Goal: Transaction & Acquisition: Purchase product/service

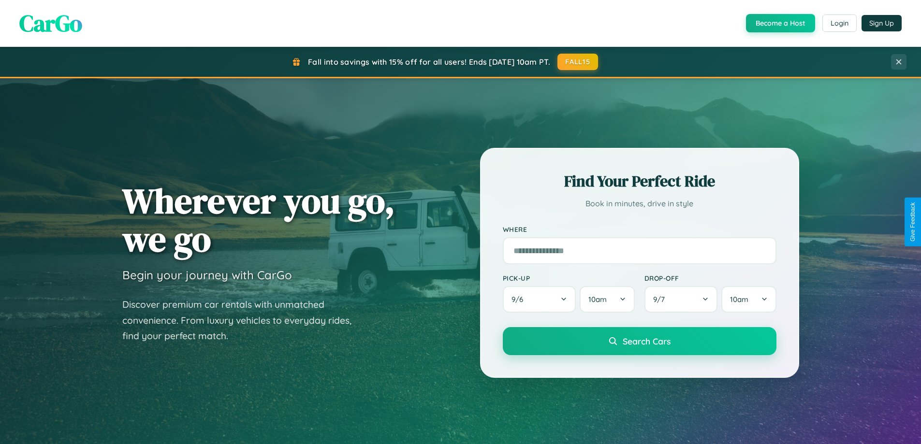
scroll to position [665, 0]
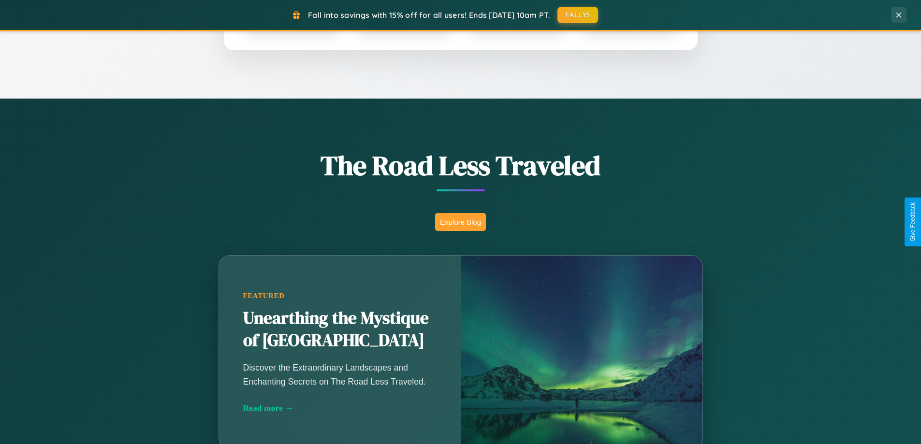
click at [460, 222] on button "Explore Blog" at bounding box center [460, 222] width 51 height 18
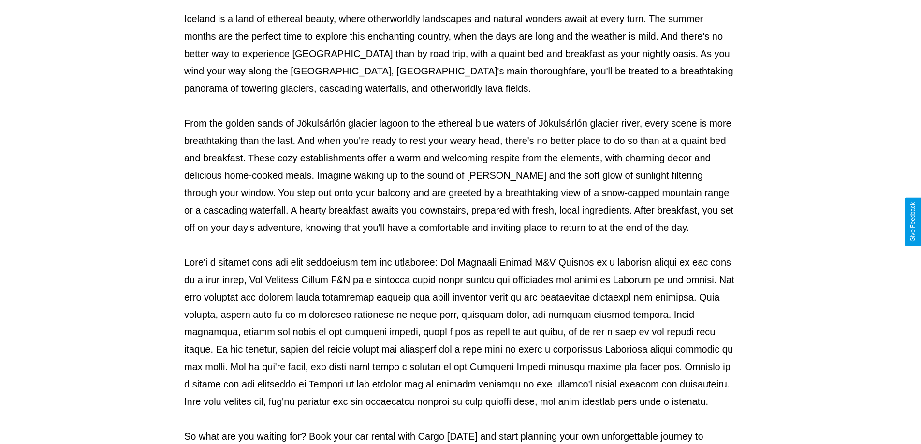
scroll to position [313, 0]
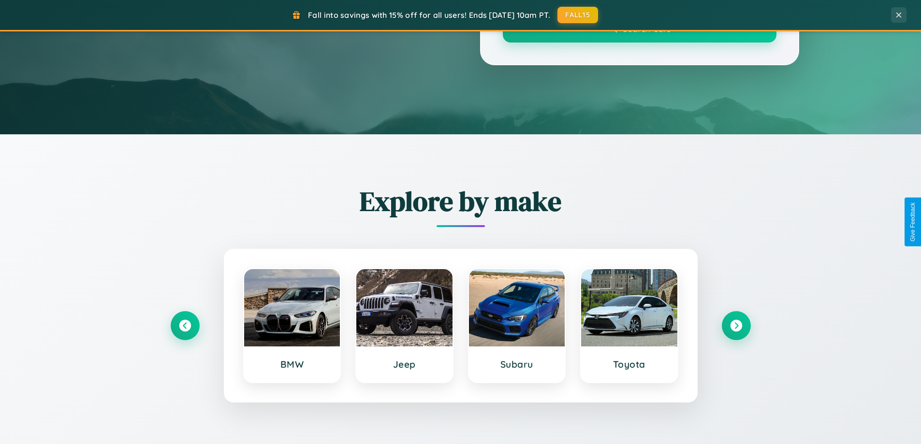
scroll to position [665, 0]
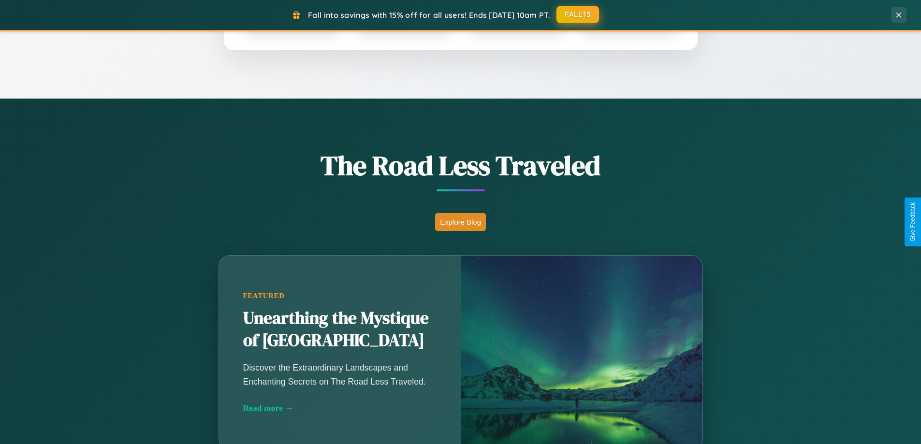
click at [578, 15] on button "FALL15" at bounding box center [577, 14] width 43 height 17
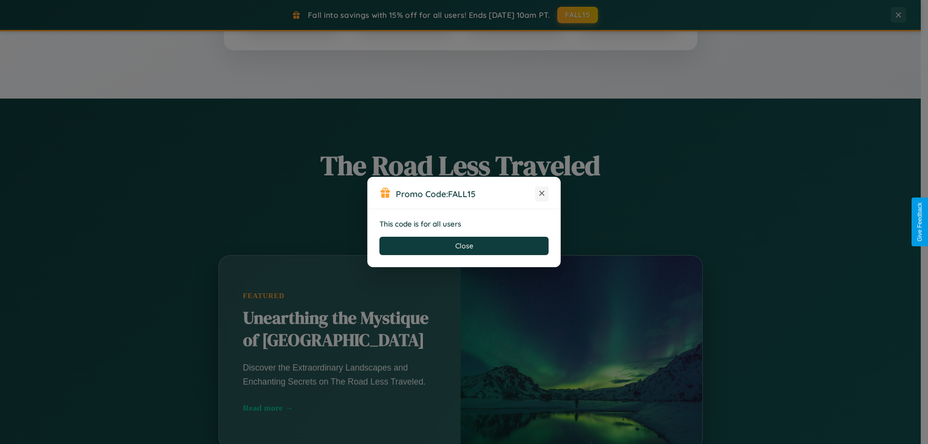
click at [542, 194] on icon at bounding box center [542, 194] width 10 height 10
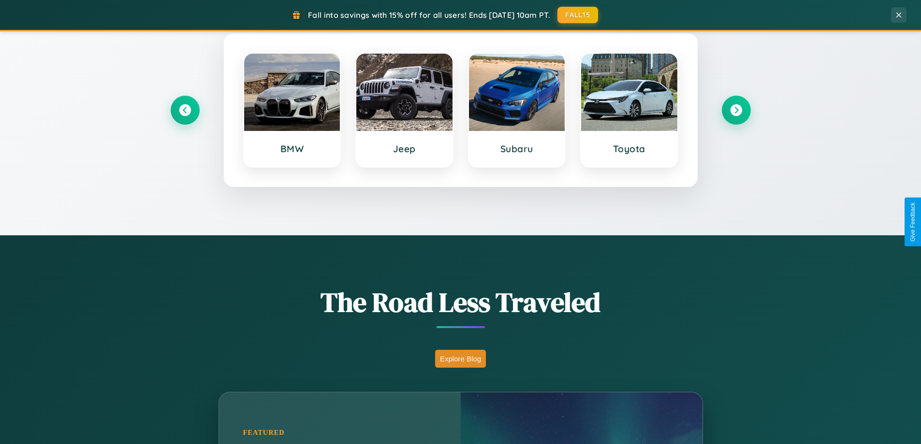
scroll to position [417, 0]
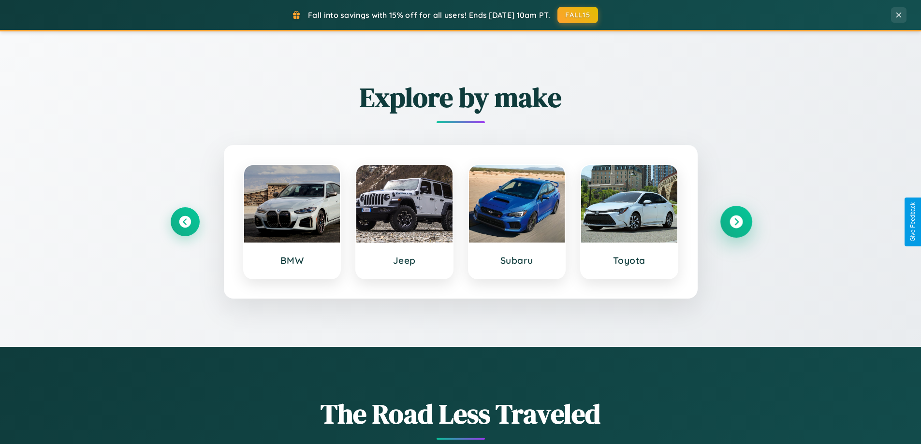
click at [736, 222] on icon at bounding box center [736, 222] width 13 height 13
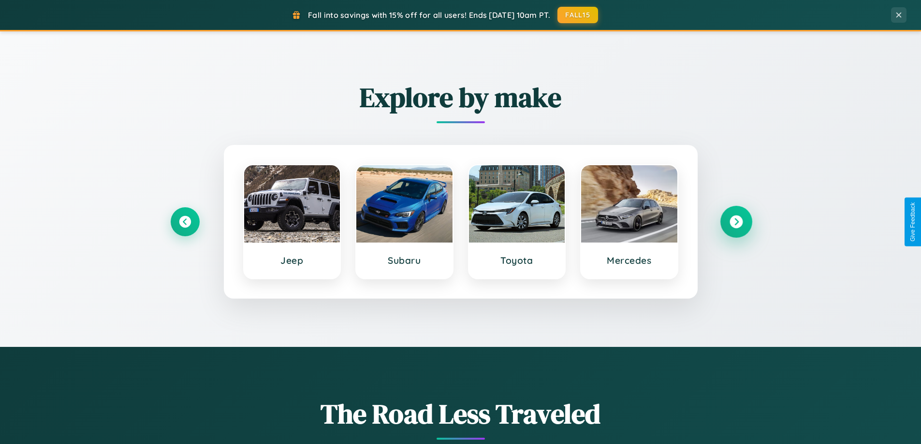
click at [736, 222] on icon at bounding box center [736, 222] width 13 height 13
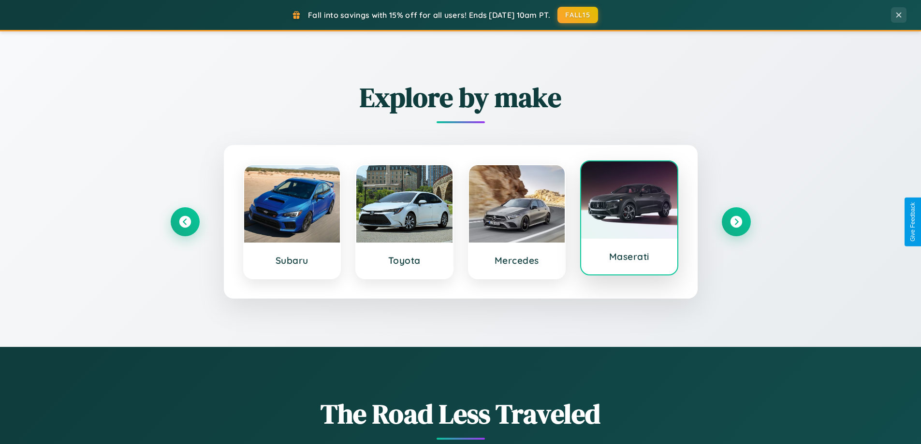
click at [629, 218] on div at bounding box center [629, 199] width 96 height 77
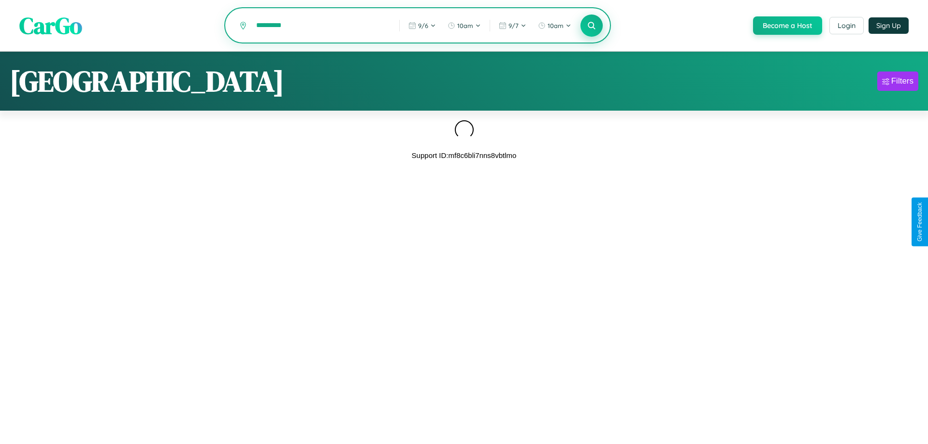
type input "*********"
click at [591, 26] on icon at bounding box center [591, 25] width 9 height 9
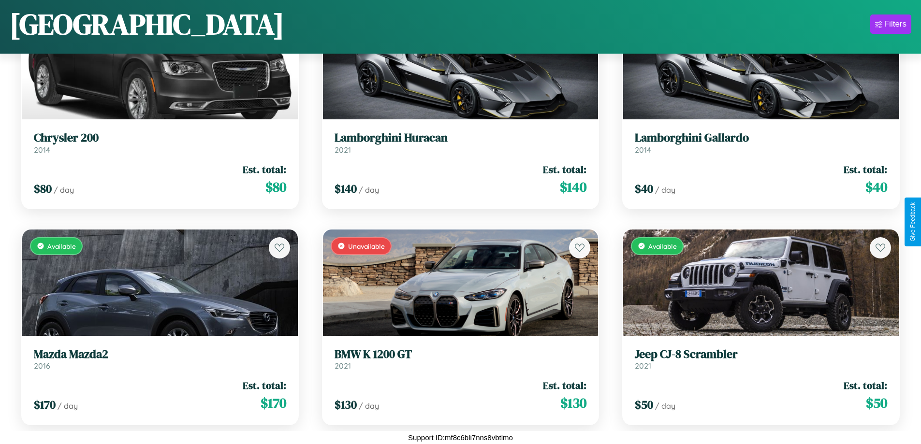
scroll to position [3167, 0]
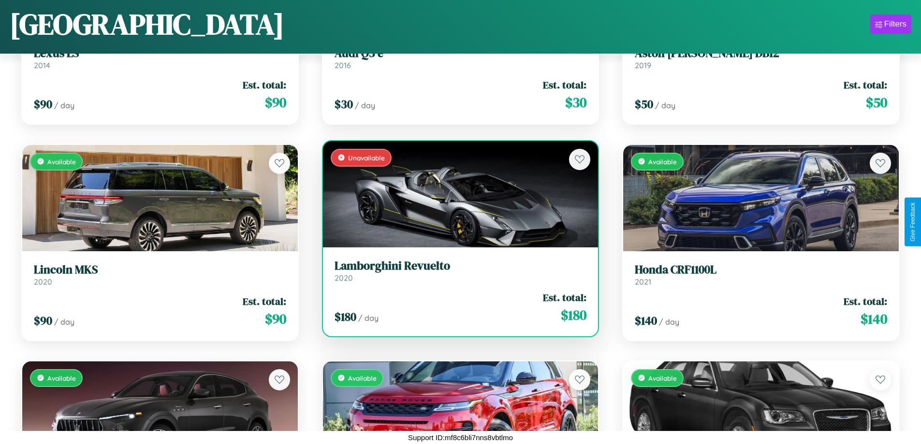
click at [456, 271] on h3 "Lamborghini Revuelto" at bounding box center [461, 266] width 252 height 14
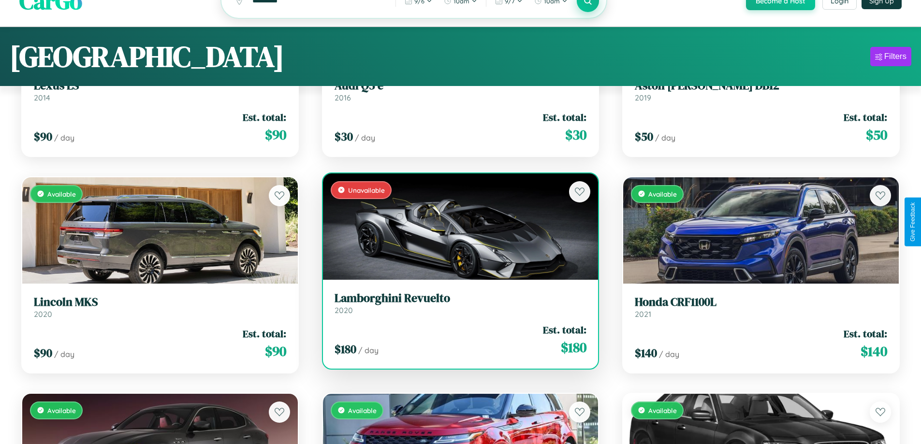
scroll to position [0, 0]
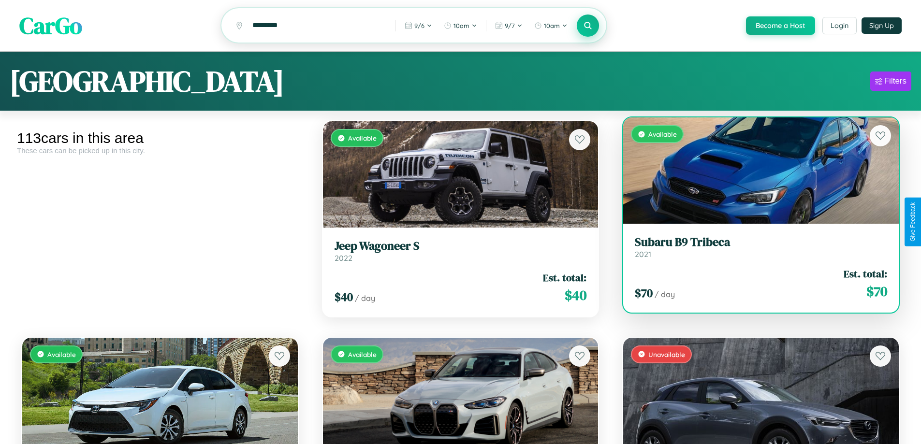
click at [755, 249] on h3 "Subaru B9 Tribeca" at bounding box center [761, 242] width 252 height 14
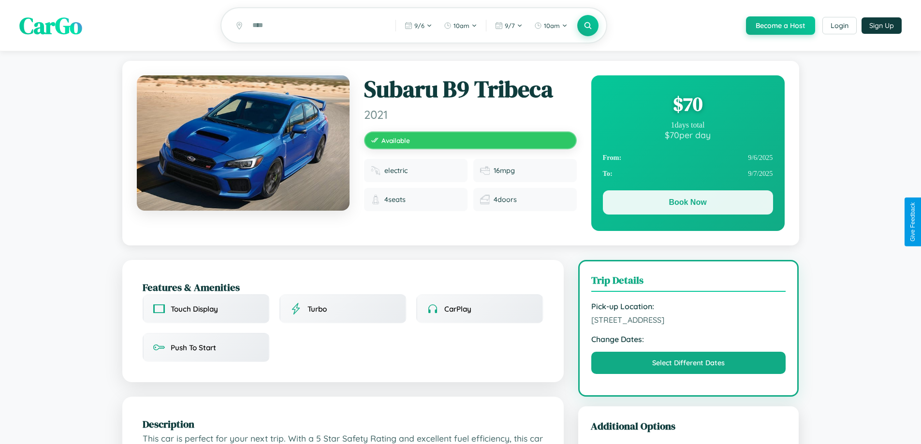
click at [688, 205] on button "Book Now" at bounding box center [688, 202] width 170 height 24
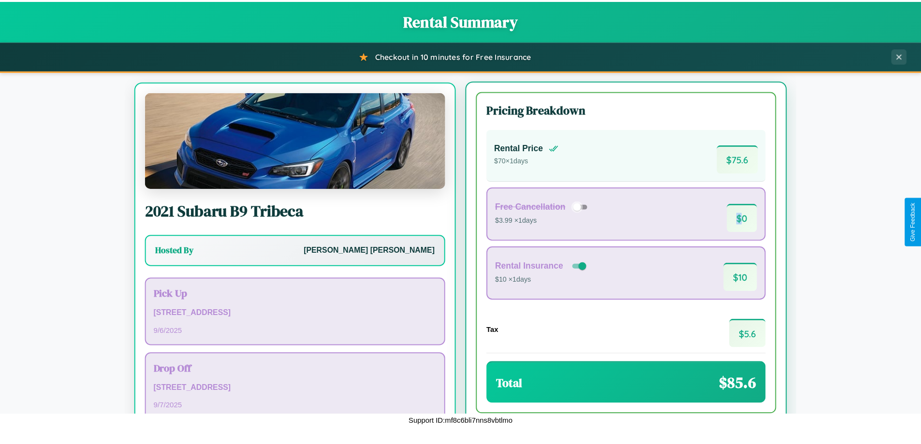
scroll to position [45, 0]
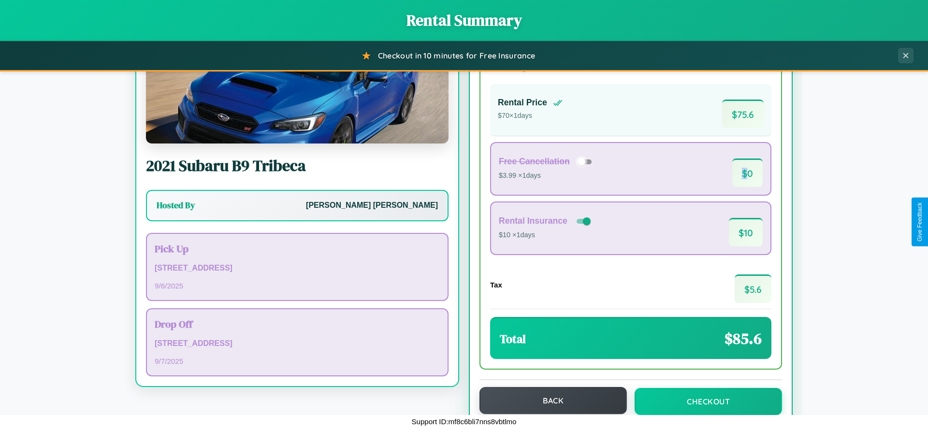
click at [549, 401] on button "Back" at bounding box center [553, 400] width 147 height 27
